Goal: Transaction & Acquisition: Purchase product/service

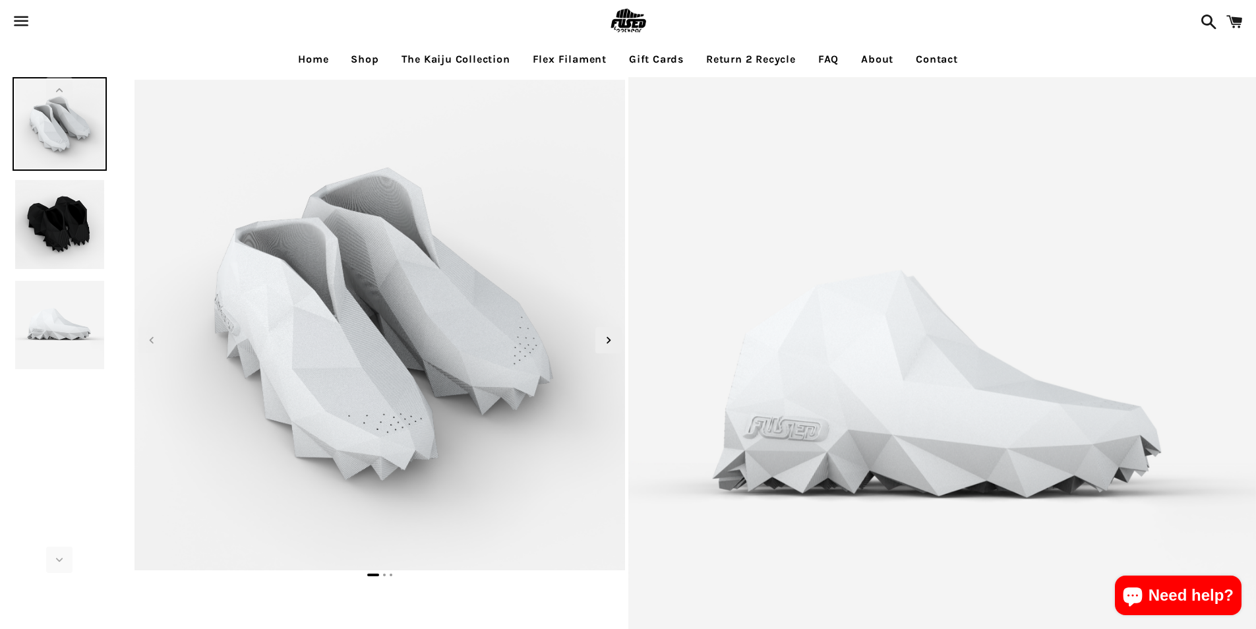
select select "**********"
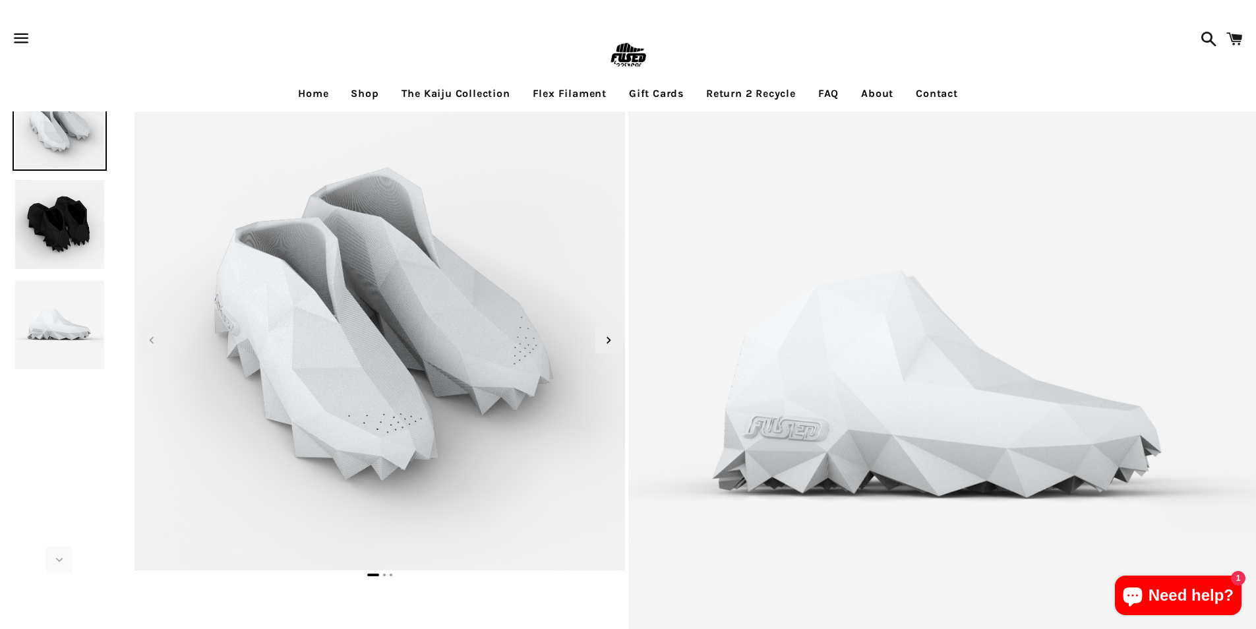
click at [326, 100] on link "Home" at bounding box center [313, 93] width 50 height 33
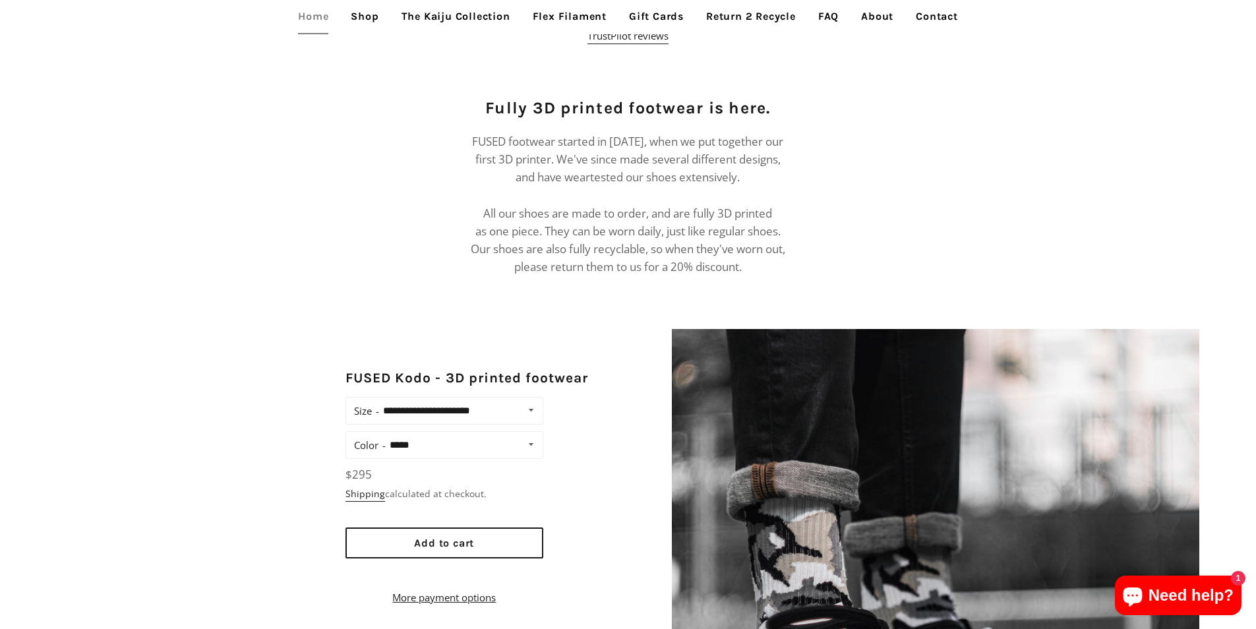
scroll to position [857, 0]
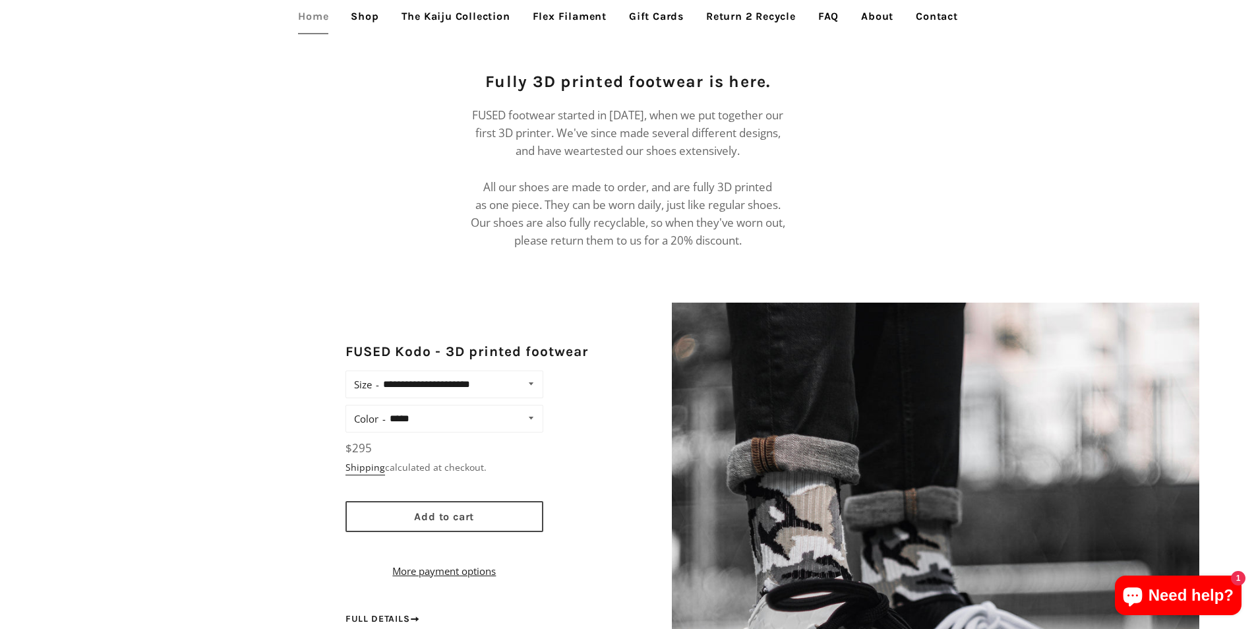
click at [520, 502] on button "Add to cart" at bounding box center [444, 516] width 198 height 31
